Goal: Task Accomplishment & Management: Manage account settings

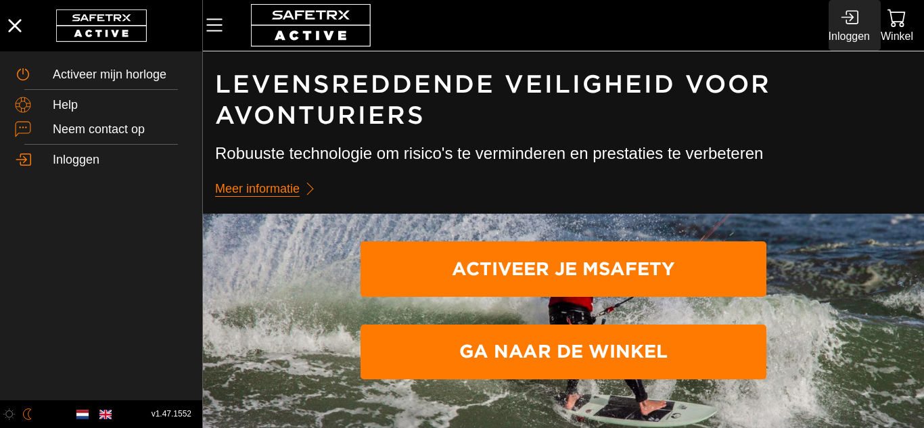
click at [862, 32] on div "Inloggen" at bounding box center [849, 36] width 41 height 18
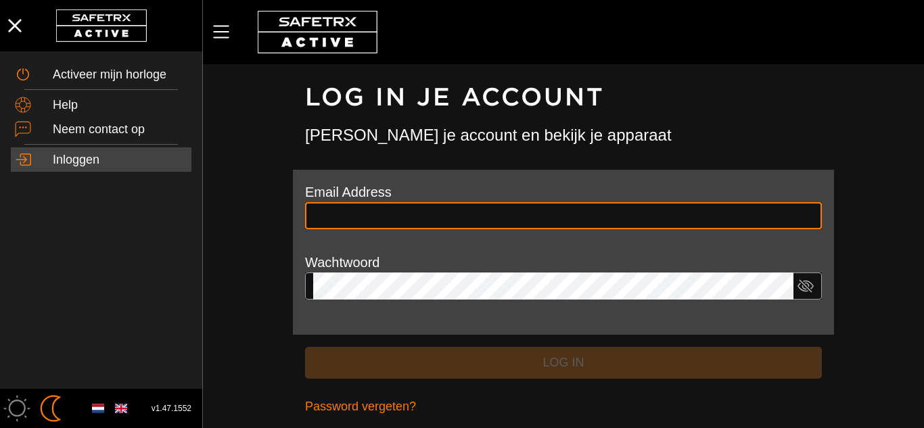
type input "**********"
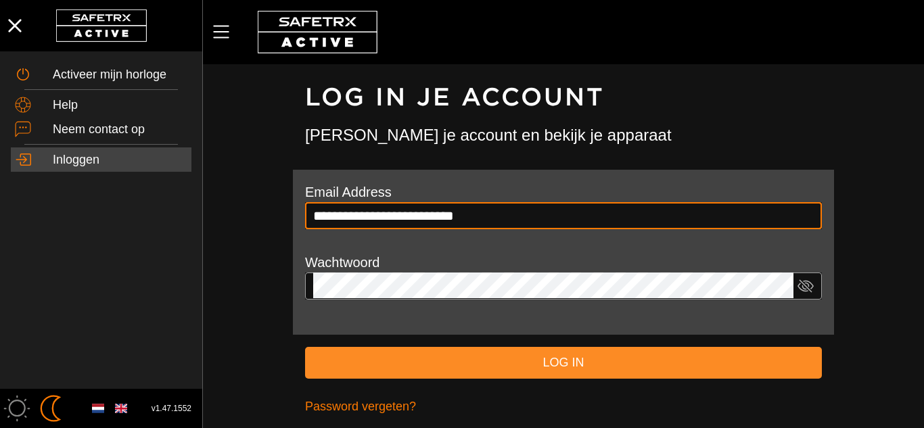
click at [572, 364] on span "Log in" at bounding box center [563, 362] width 495 height 21
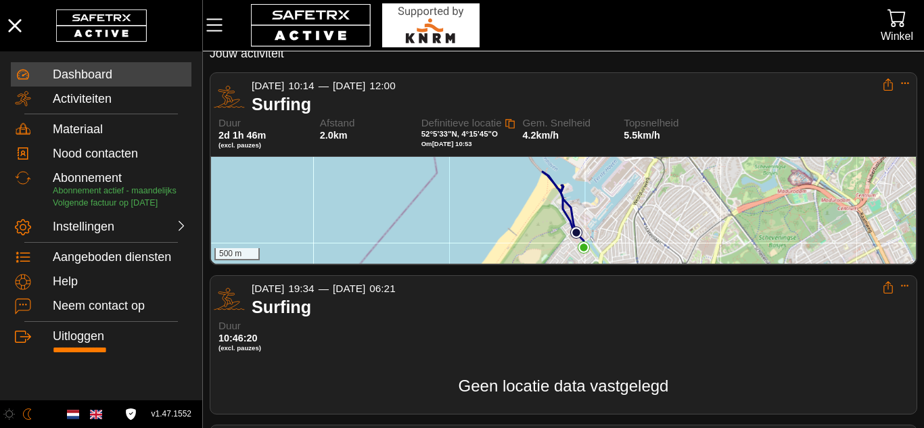
scroll to position [55, 0]
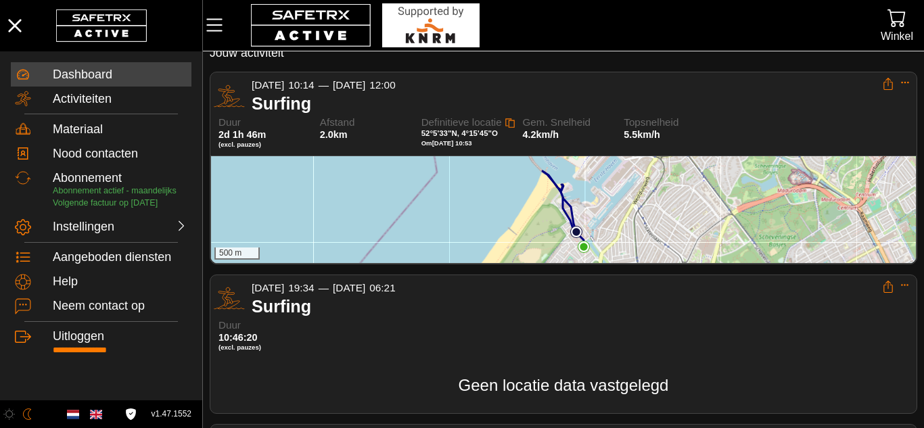
click at [583, 246] on img at bounding box center [584, 247] width 12 height 12
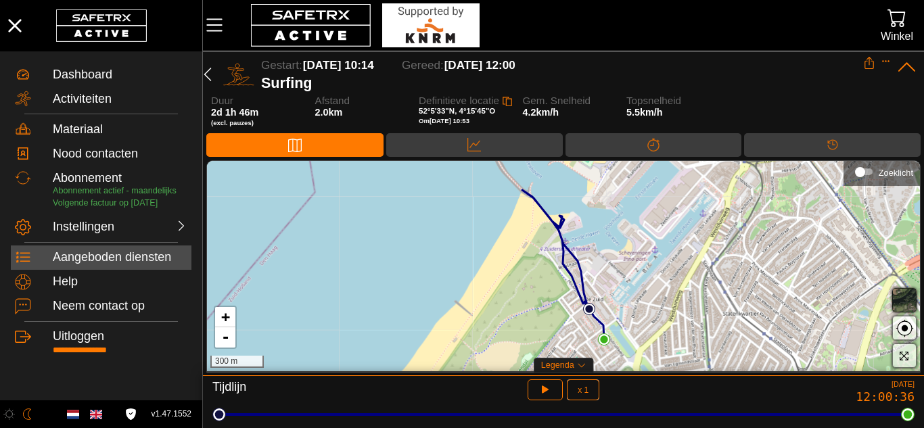
click at [139, 258] on div "Aangeboden diensten" at bounding box center [120, 257] width 135 height 15
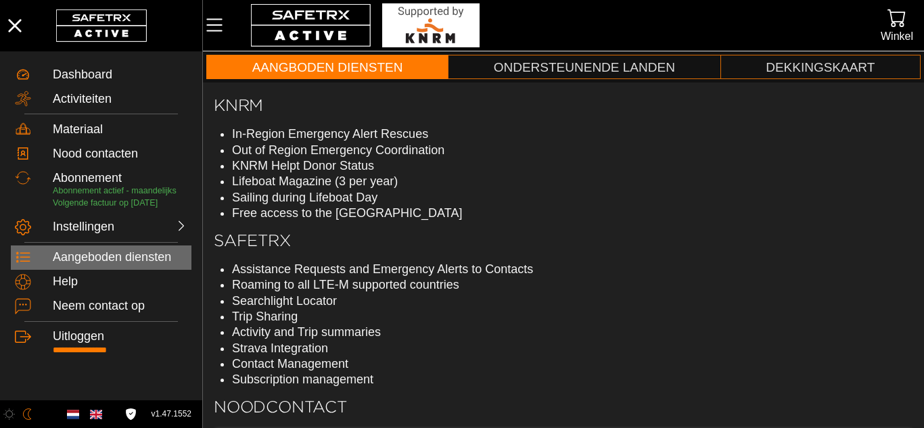
click at [139, 258] on div "Aangeboden diensten" at bounding box center [120, 257] width 135 height 15
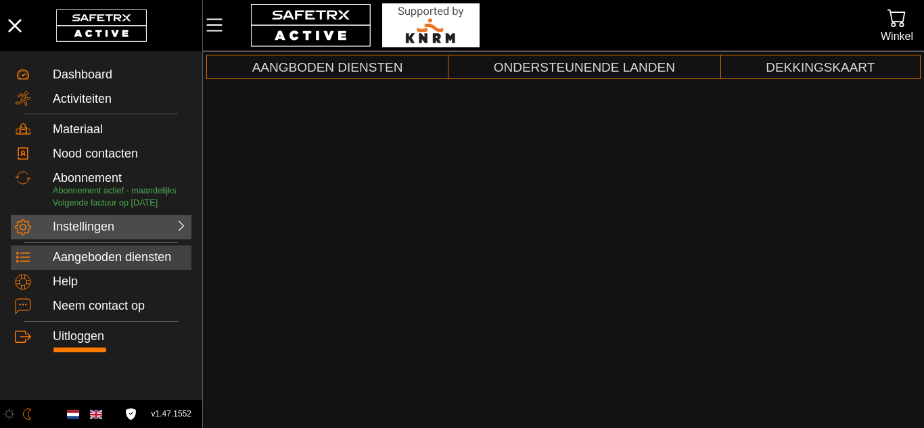
click at [141, 228] on div at bounding box center [155, 226] width 65 height 14
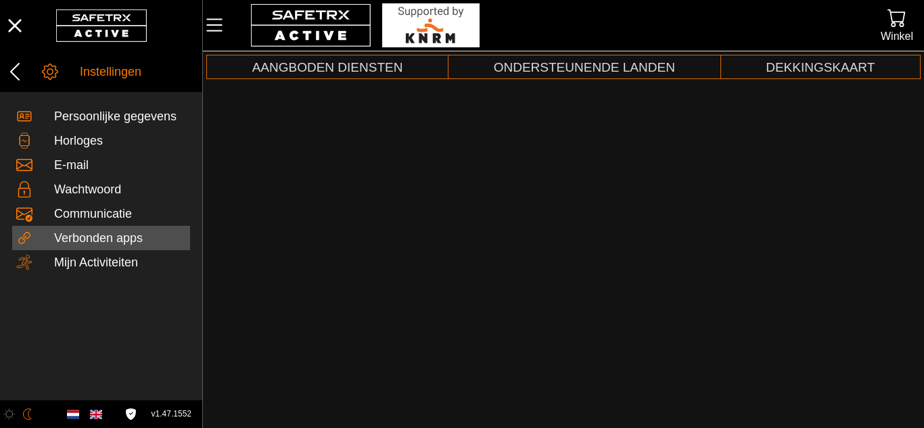
click at [153, 237] on div "Verbonden apps" at bounding box center [120, 238] width 132 height 15
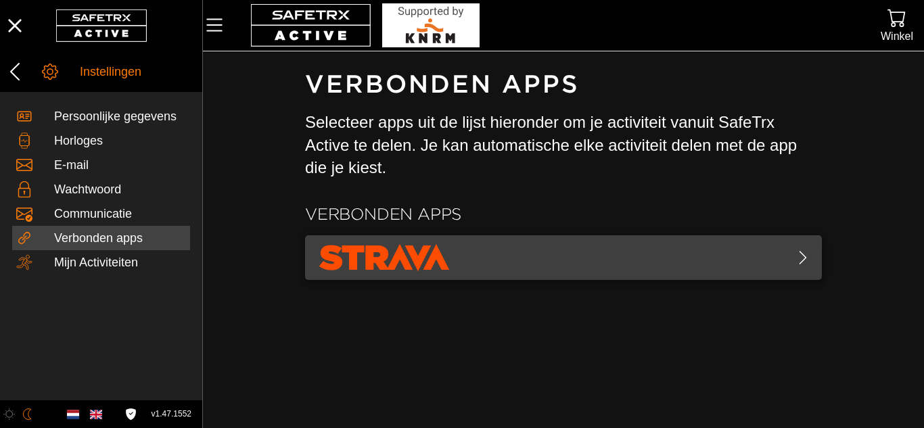
click at [789, 256] on span "button" at bounding box center [563, 258] width 495 height 34
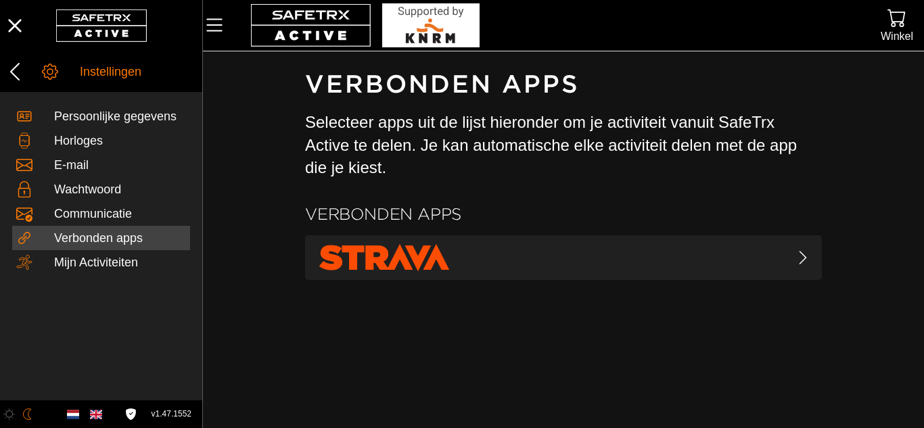
click at [552, 340] on main "Verbonden apps Selecteer apps uit de lijst hieronder om je activiteit vanuit Sa…" at bounding box center [563, 239] width 721 height 377
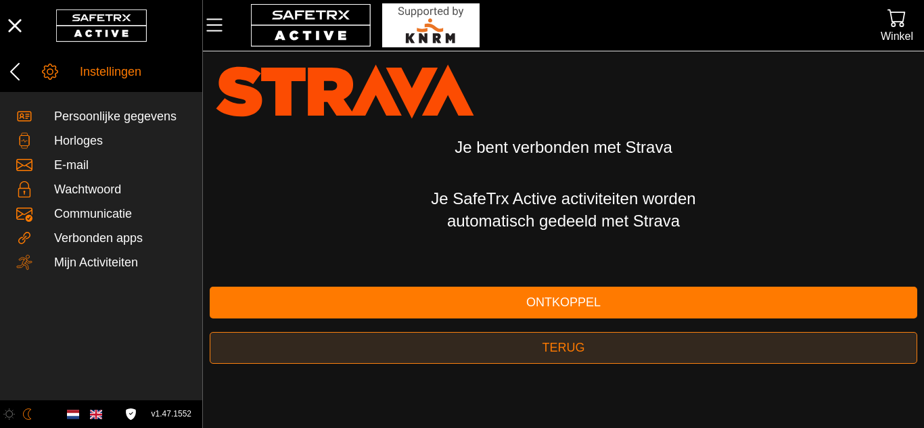
click at [376, 348] on span "Terug" at bounding box center [563, 348] width 686 height 21
